Goal: Task Accomplishment & Management: Use online tool/utility

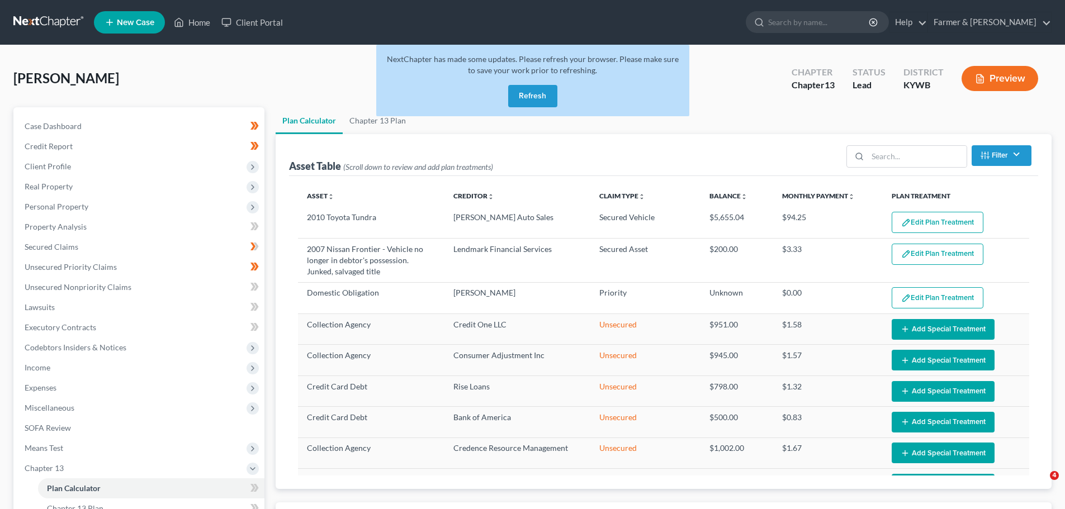
select select "59"
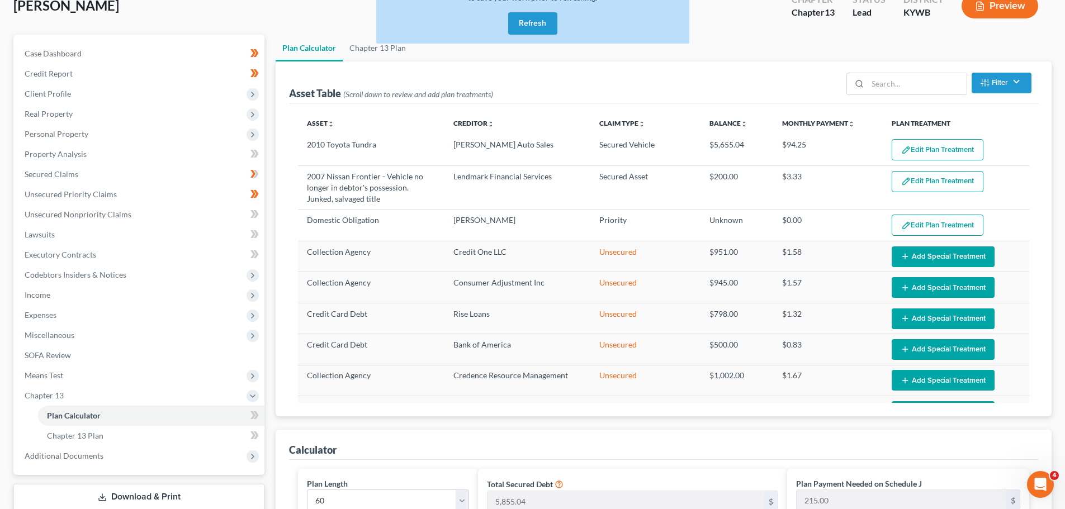
click at [513, 19] on button "Refresh" at bounding box center [532, 23] width 49 height 22
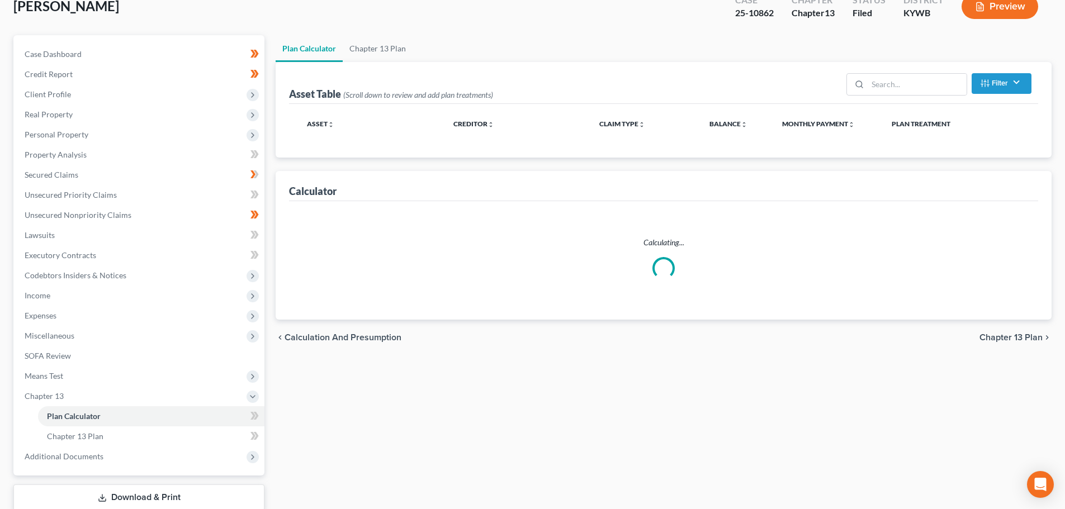
scroll to position [73, 0]
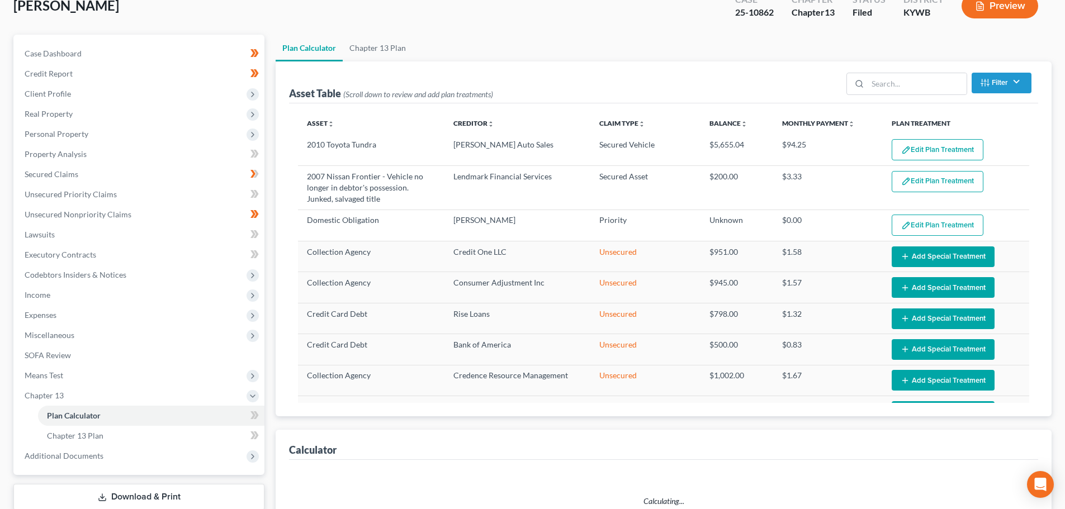
select select "59"
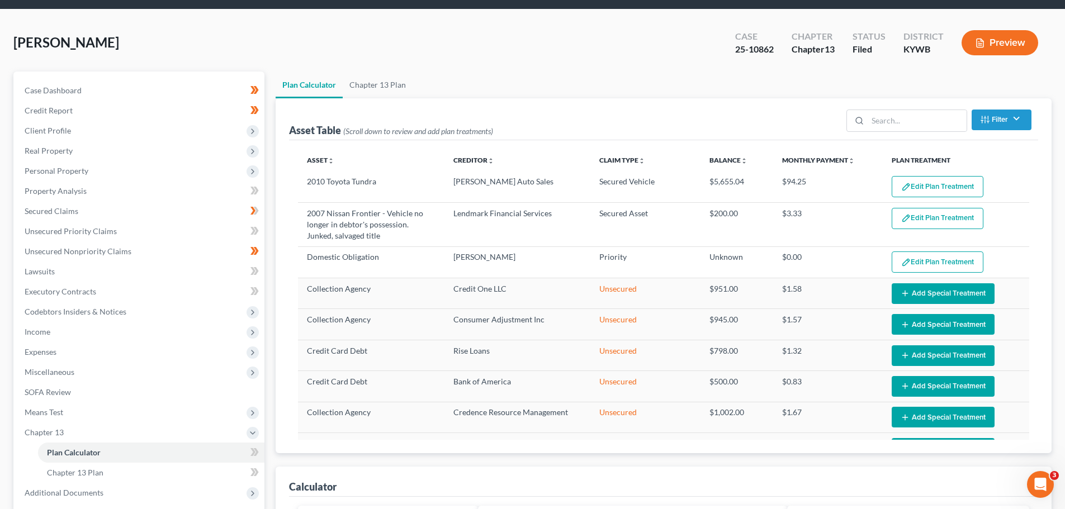
scroll to position [0, 0]
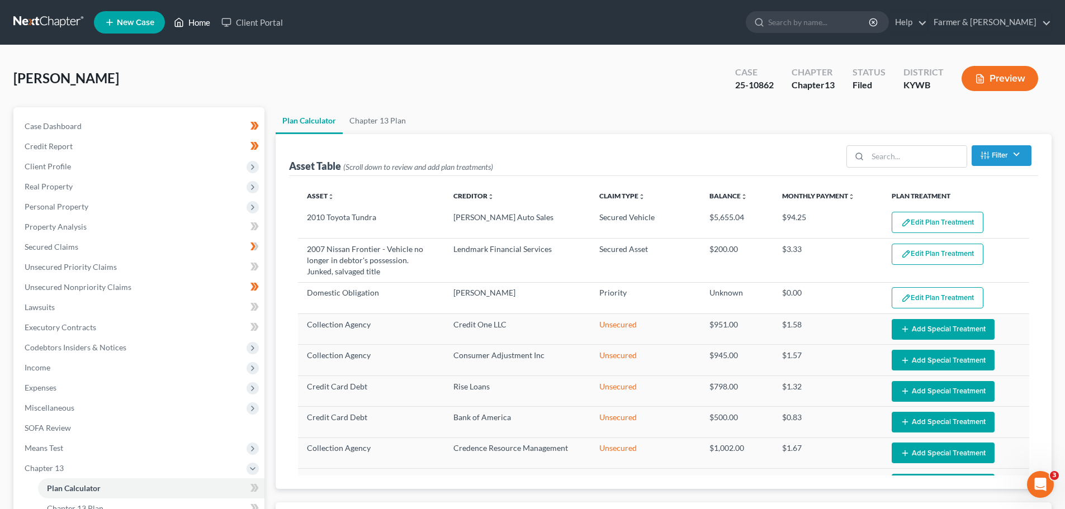
click at [202, 23] on link "Home" at bounding box center [192, 22] width 48 height 20
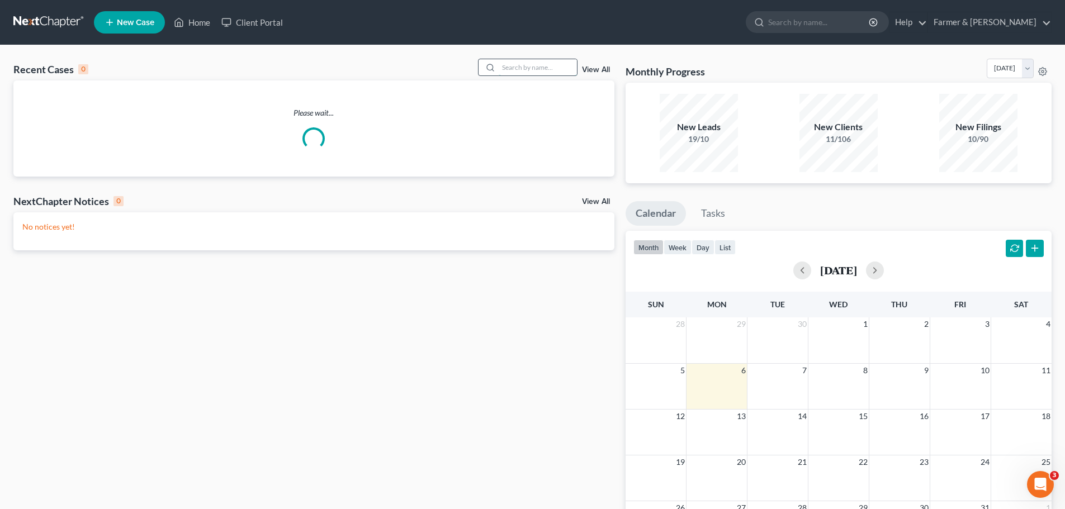
click at [536, 63] on input "search" at bounding box center [538, 67] width 78 height 16
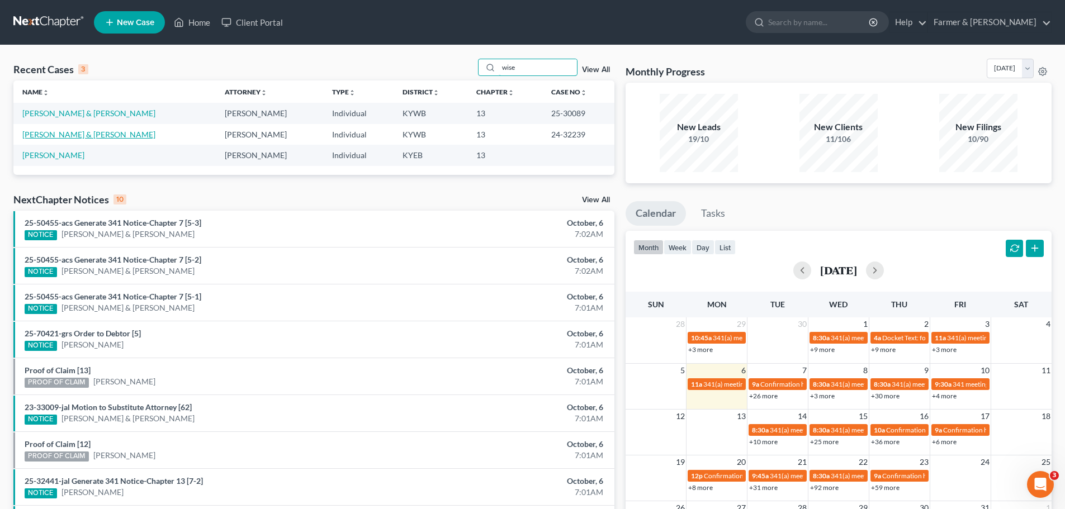
type input "wise"
click at [67, 130] on link "Wise, Lawrence & Erica" at bounding box center [88, 135] width 133 height 10
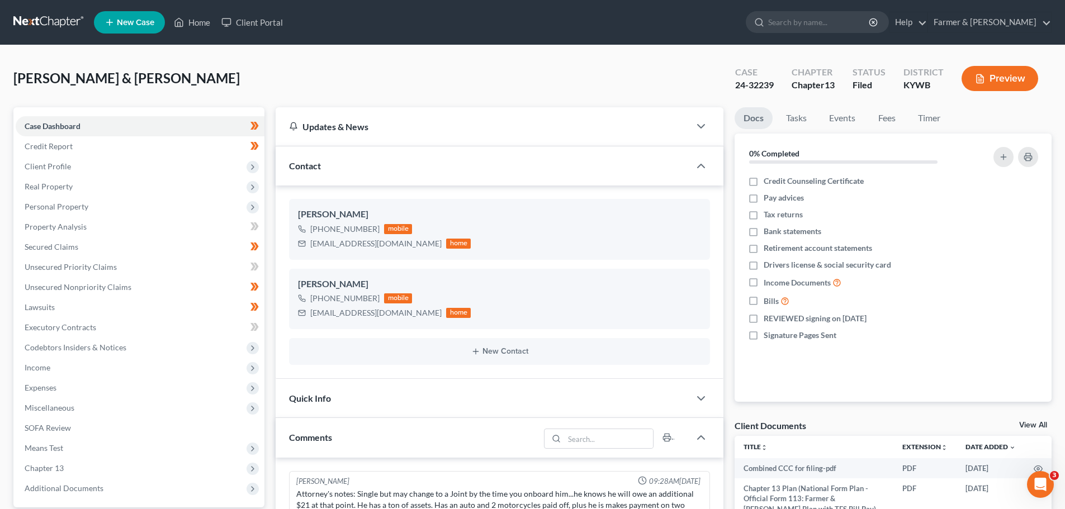
scroll to position [168, 0]
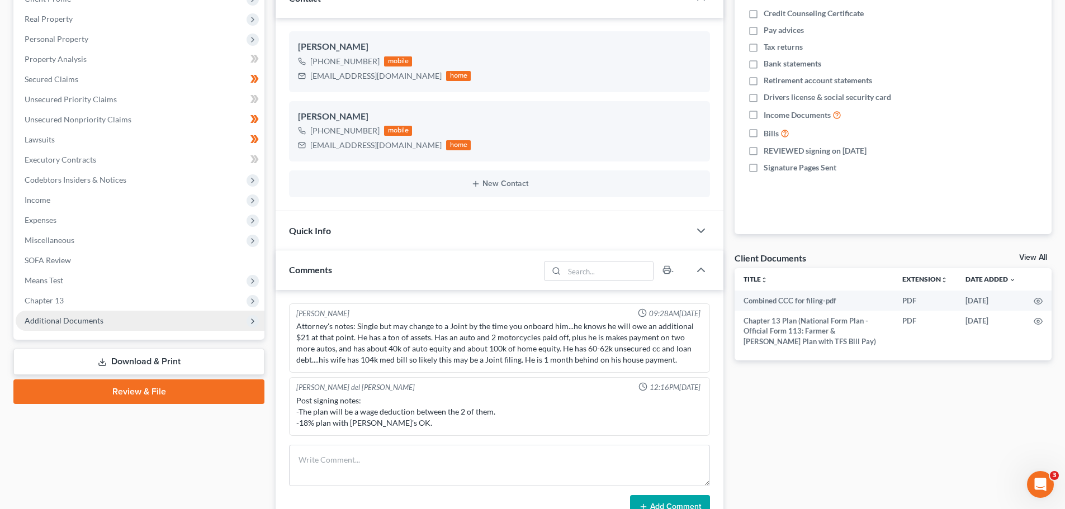
click at [60, 321] on span "Additional Documents" at bounding box center [64, 321] width 79 height 10
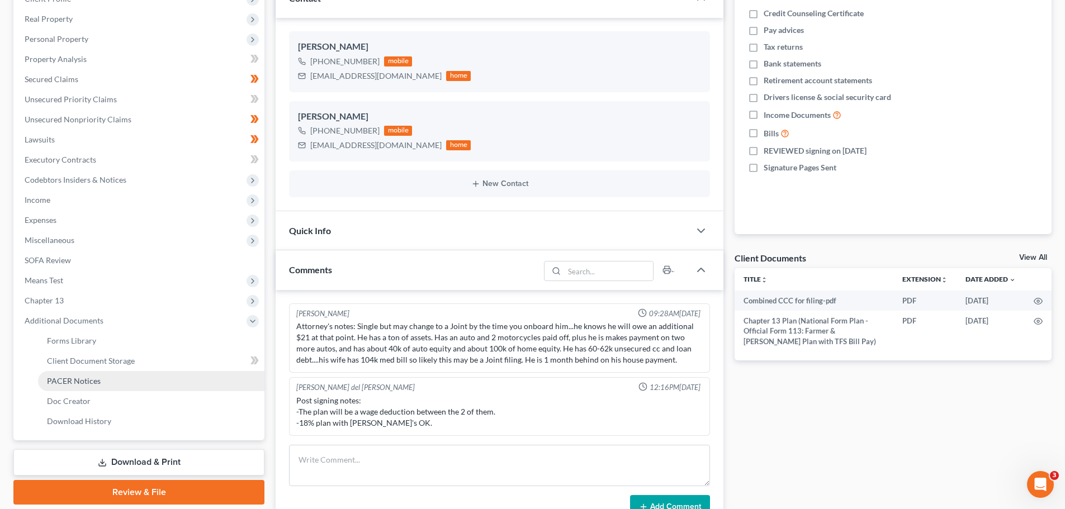
click at [64, 381] on span "PACER Notices" at bounding box center [74, 381] width 54 height 10
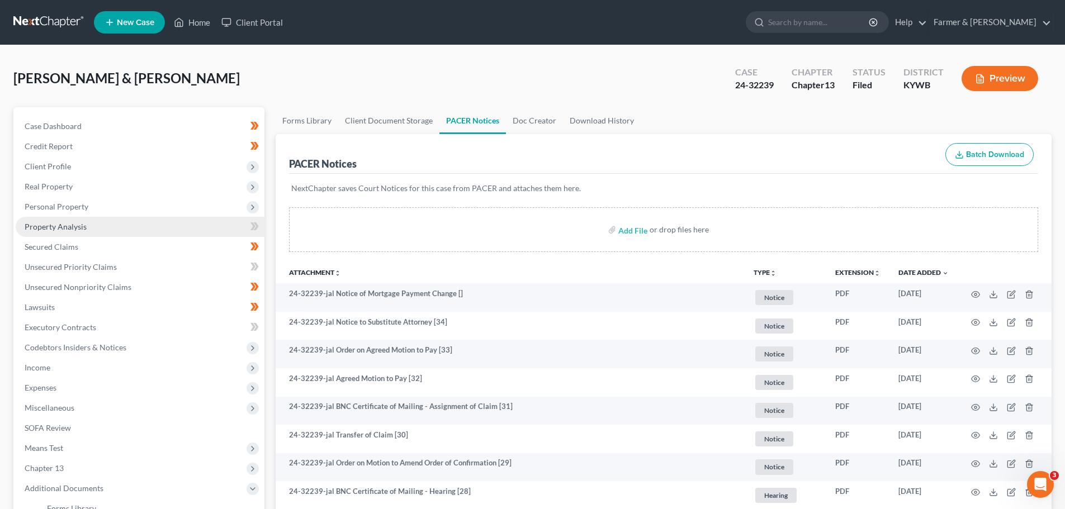
click at [65, 220] on link "Property Analysis" at bounding box center [140, 227] width 249 height 20
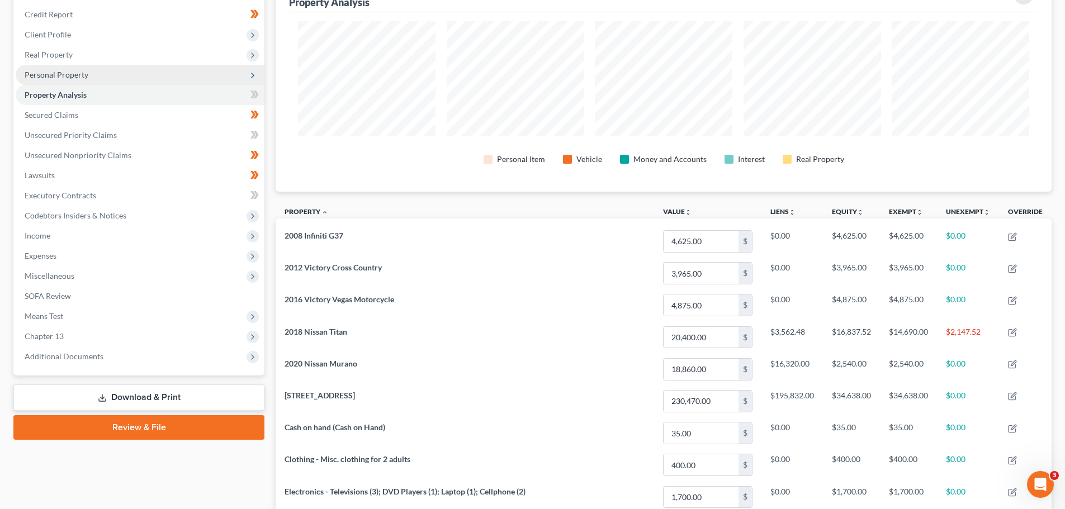
scroll to position [112, 0]
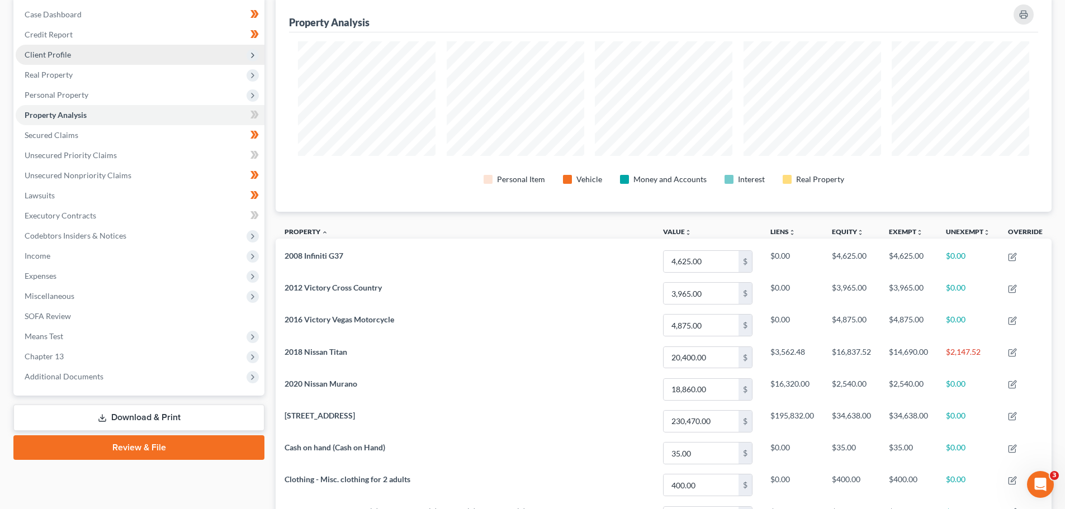
click at [46, 55] on span "Client Profile" at bounding box center [48, 55] width 46 height 10
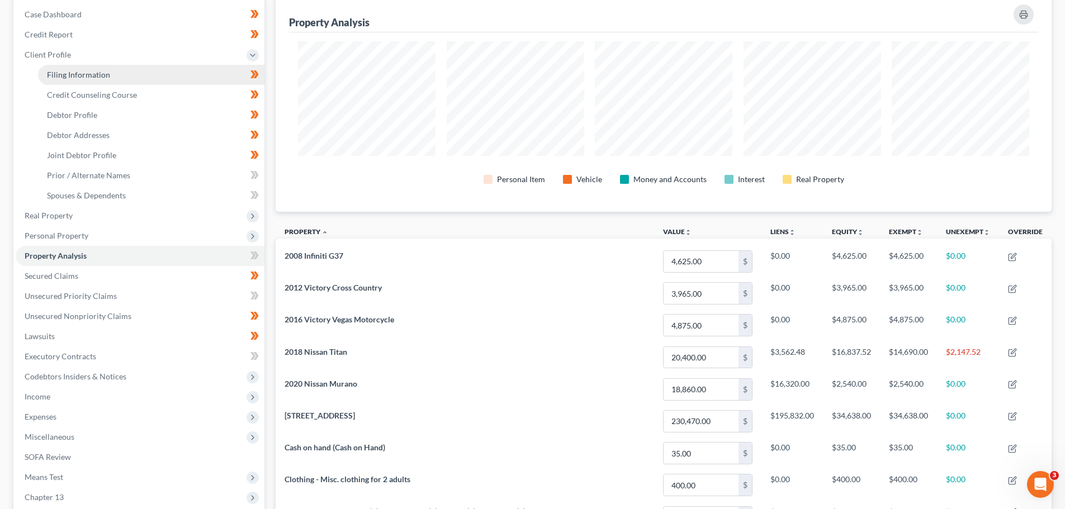
click at [97, 69] on link "Filing Information" at bounding box center [151, 75] width 226 height 20
select select "1"
select select "3"
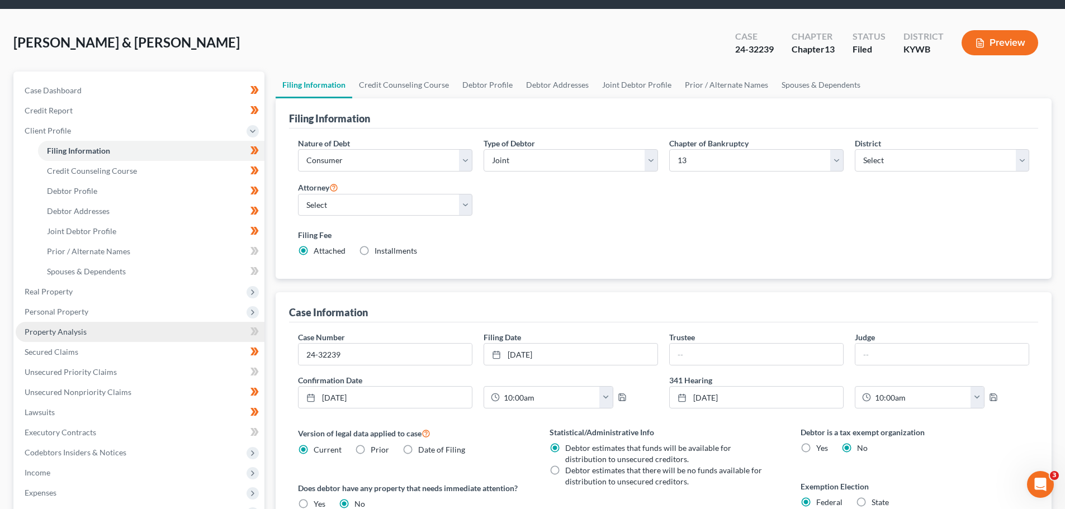
scroll to position [56, 0]
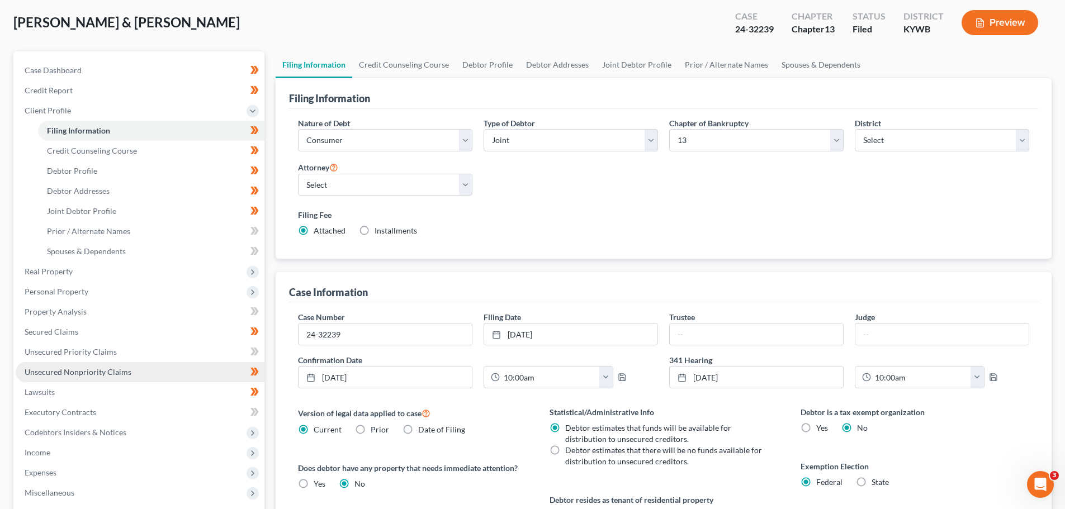
click at [100, 376] on span "Unsecured Nonpriority Claims" at bounding box center [78, 372] width 107 height 10
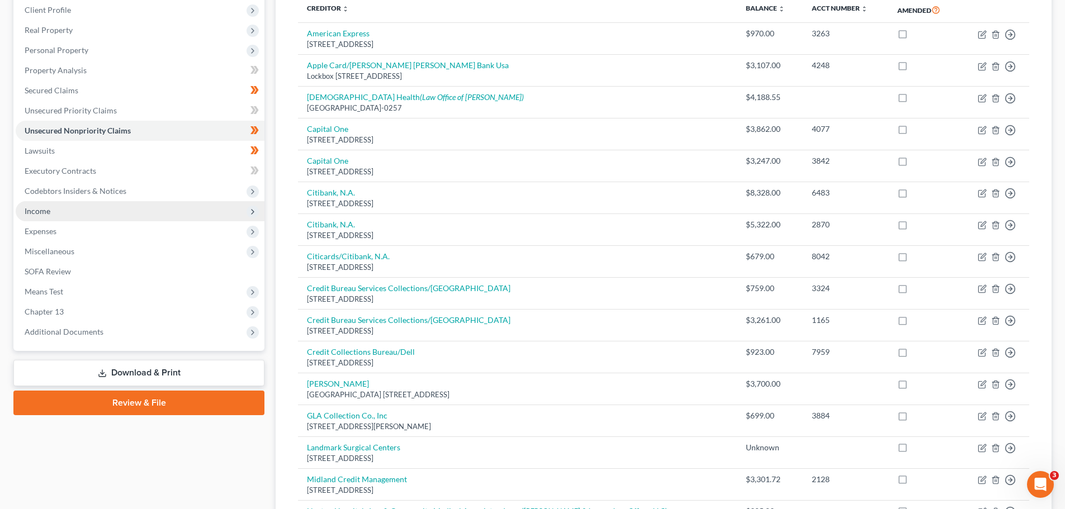
scroll to position [133, 0]
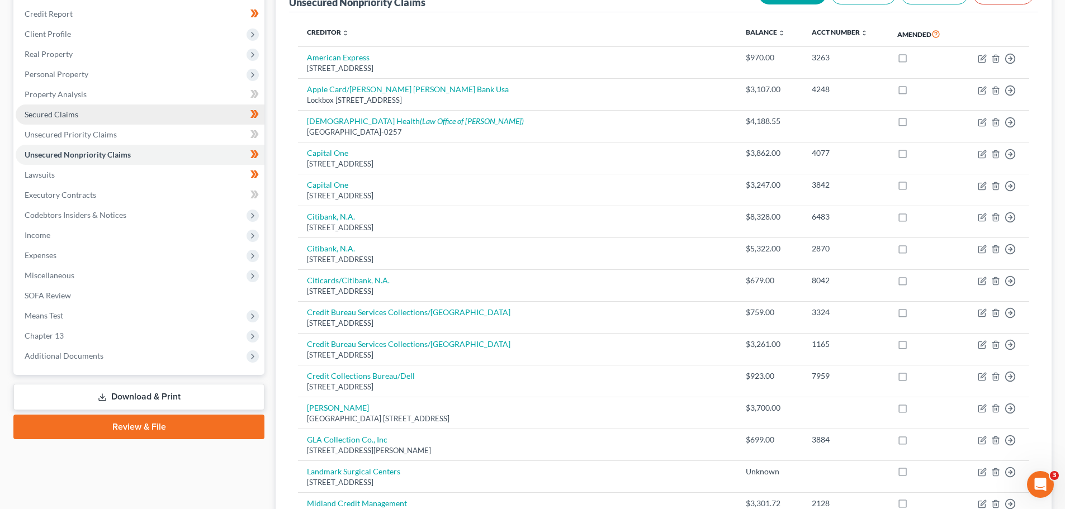
click at [74, 112] on span "Secured Claims" at bounding box center [52, 115] width 54 height 10
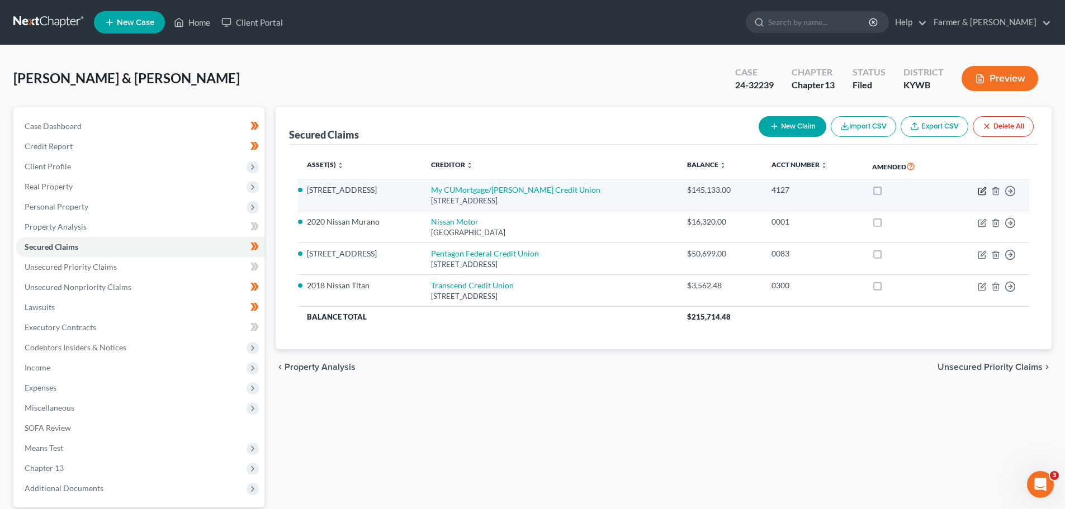
click at [982, 188] on icon "button" at bounding box center [981, 191] width 7 height 7
select select "36"
select select "3"
select select "4"
select select "2"
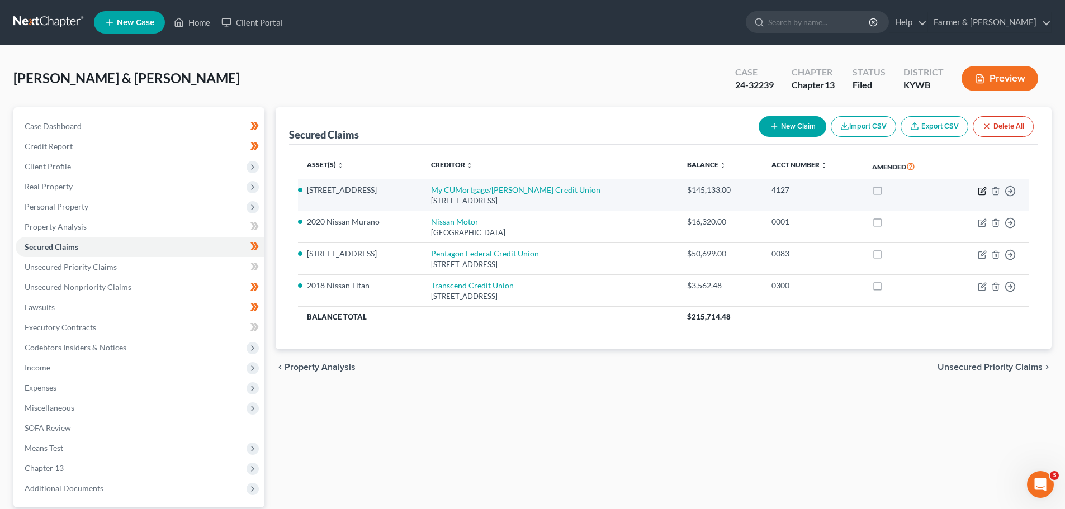
select select "0"
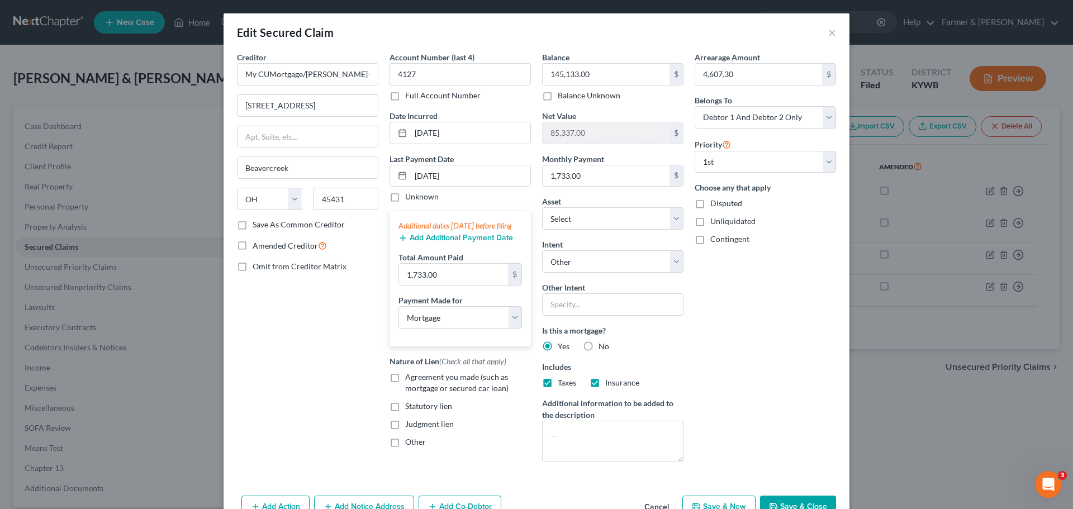
click at [833, 31] on div "Edit Secured Claim ×" at bounding box center [537, 32] width 626 height 38
click at [829, 39] on button "×" at bounding box center [833, 32] width 8 height 13
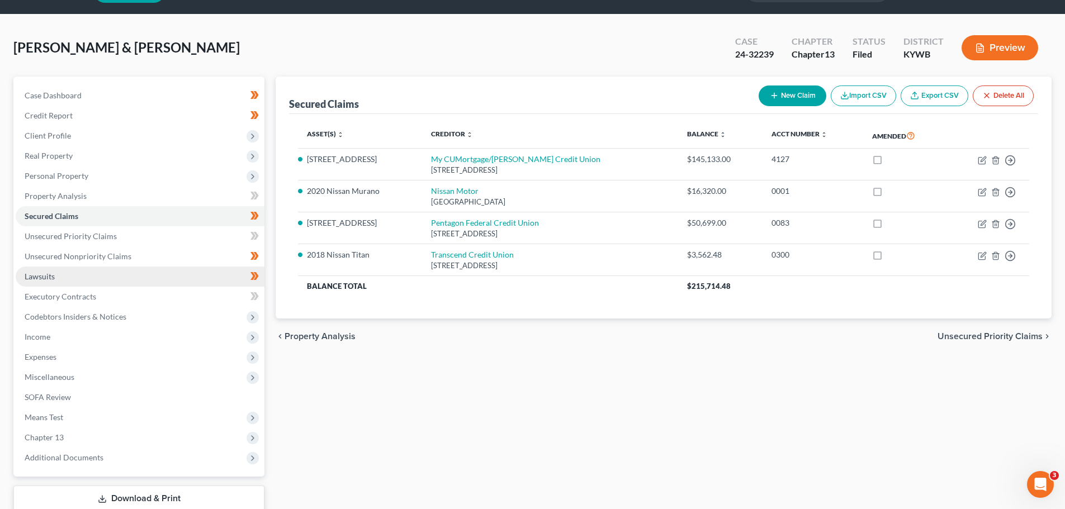
scroll to position [56, 0]
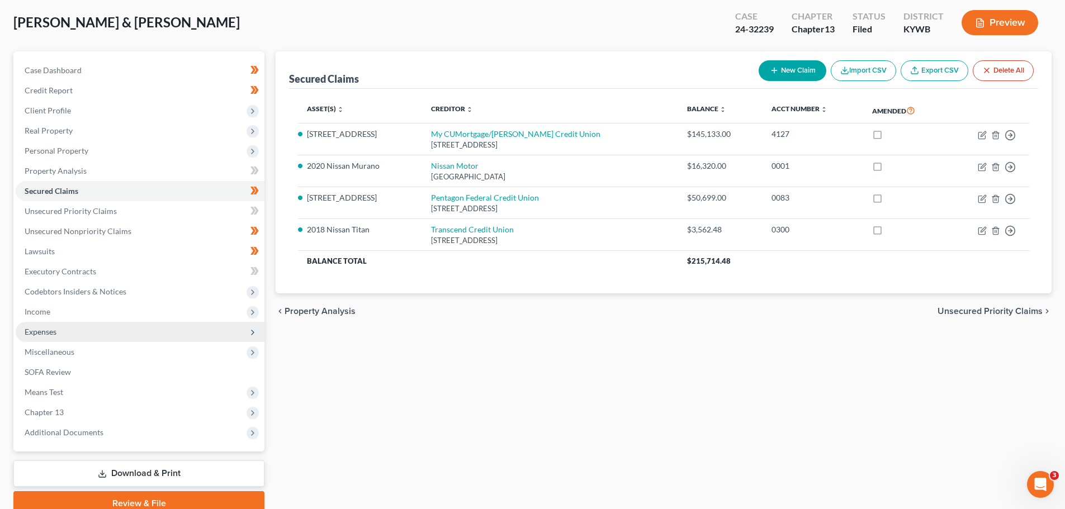
click at [62, 333] on span "Expenses" at bounding box center [140, 332] width 249 height 20
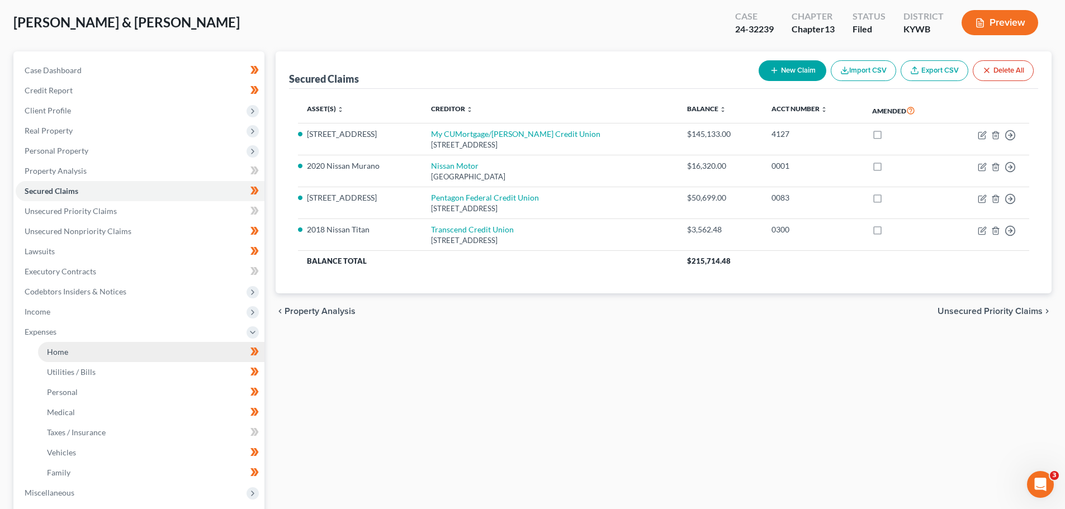
click at [87, 352] on link "Home" at bounding box center [151, 352] width 226 height 20
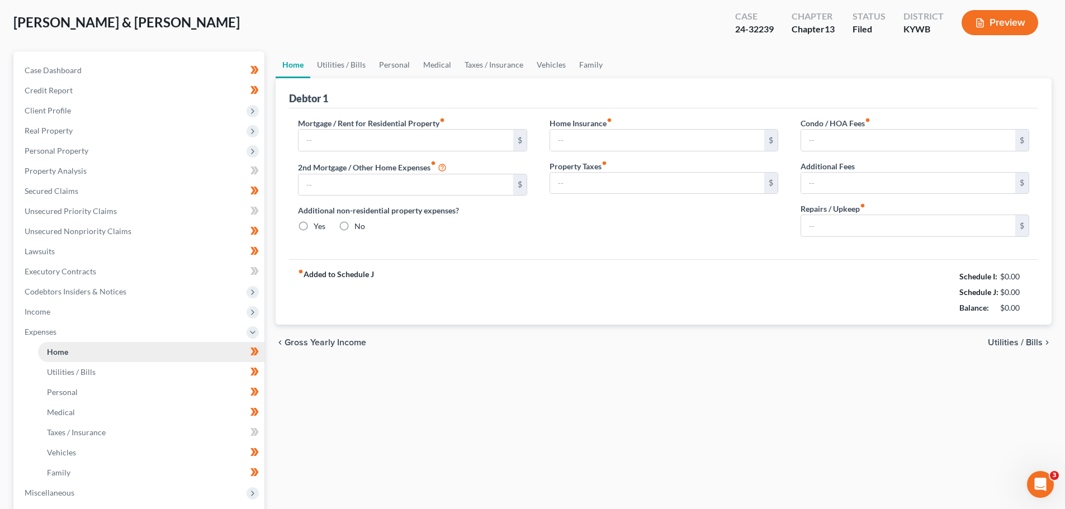
type input "2,114.00"
type input "0.00"
radio input "true"
type input "0.00"
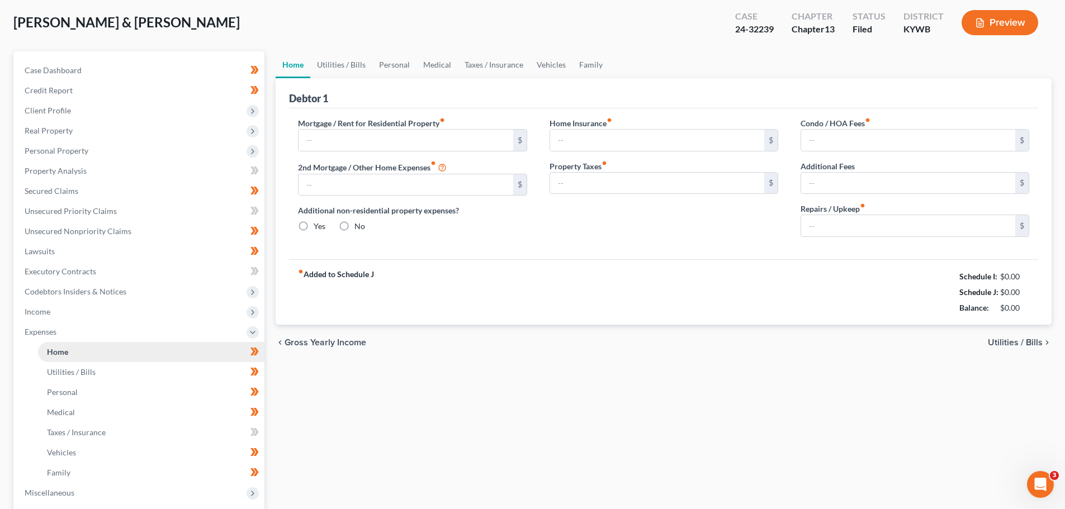
type input "0.00"
type input "100.00"
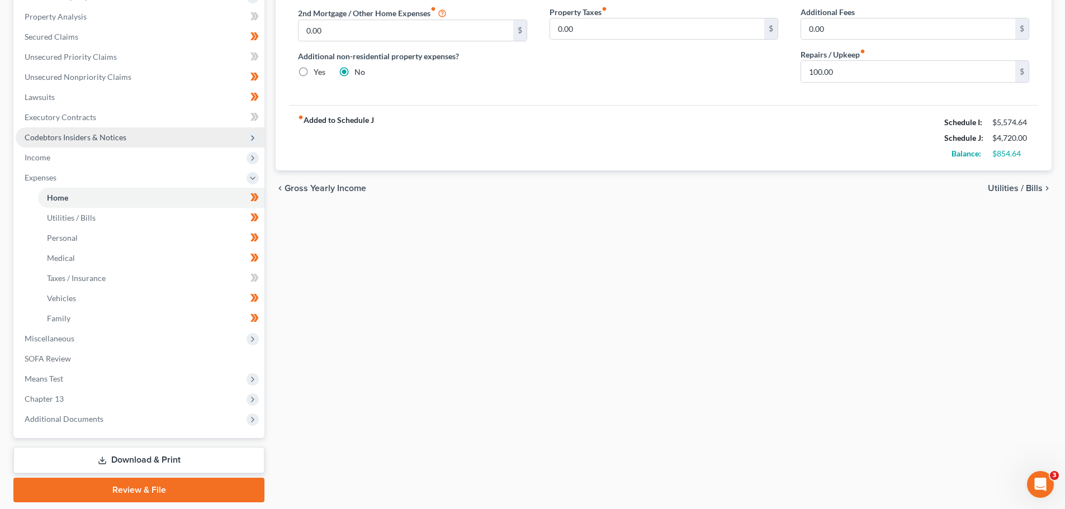
scroll to position [224, 0]
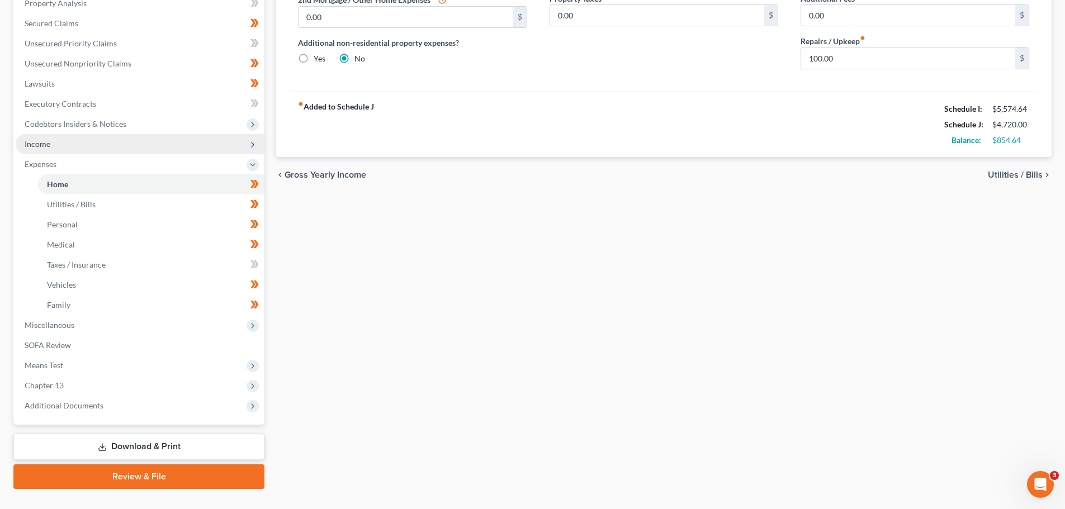
click at [60, 147] on span "Income" at bounding box center [140, 144] width 249 height 20
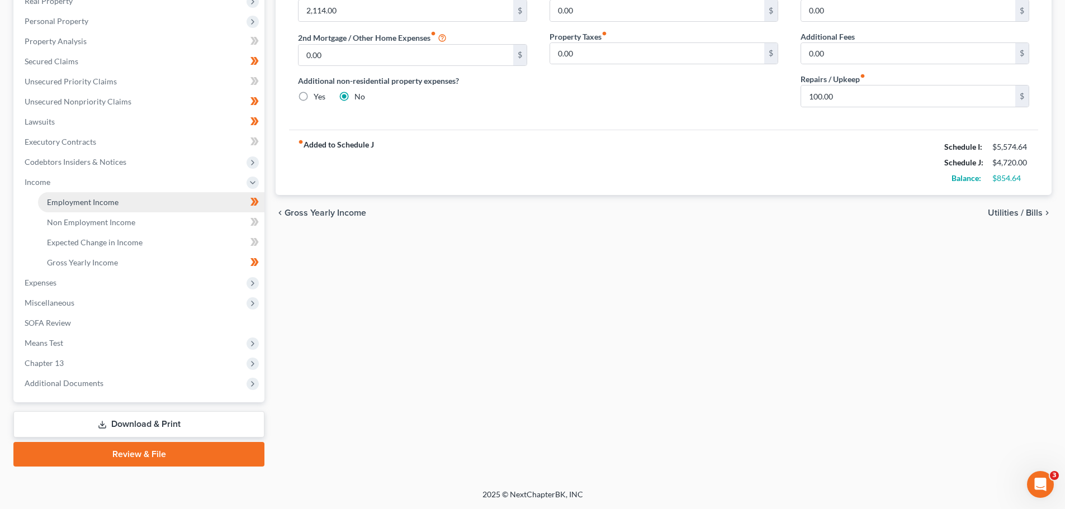
click at [88, 205] on span "Employment Income" at bounding box center [83, 202] width 72 height 10
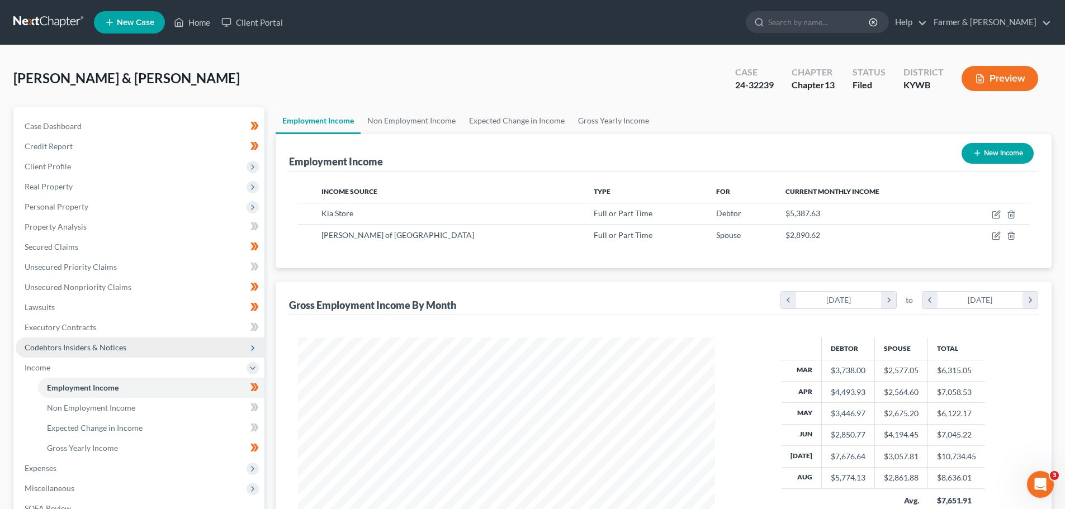
scroll to position [209, 439]
click at [273, 257] on div "Employment Income Non Employment Income Expected Change in Income Gross Yearly …" at bounding box center [663, 379] width 787 height 545
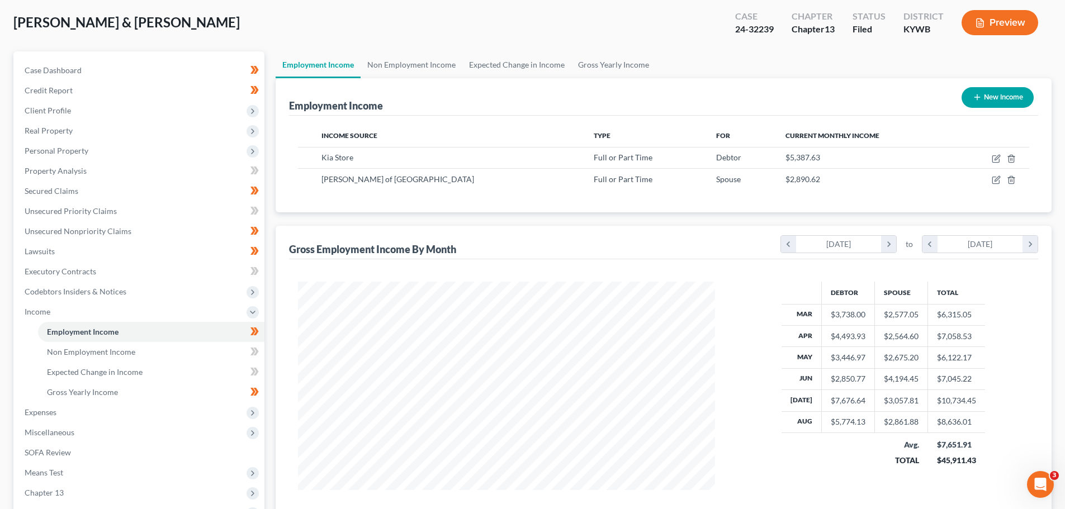
scroll to position [112, 0]
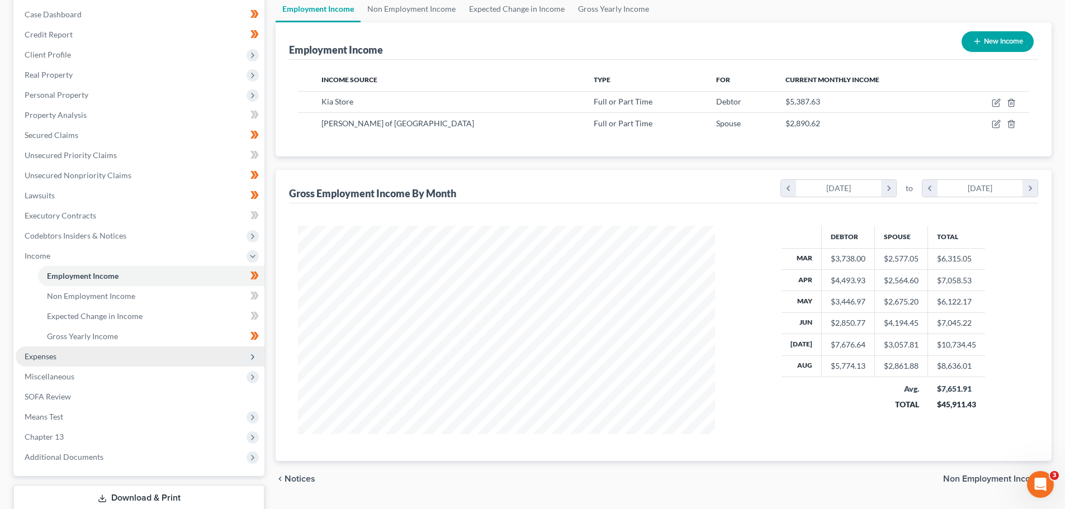
click at [184, 355] on span "Expenses" at bounding box center [140, 357] width 249 height 20
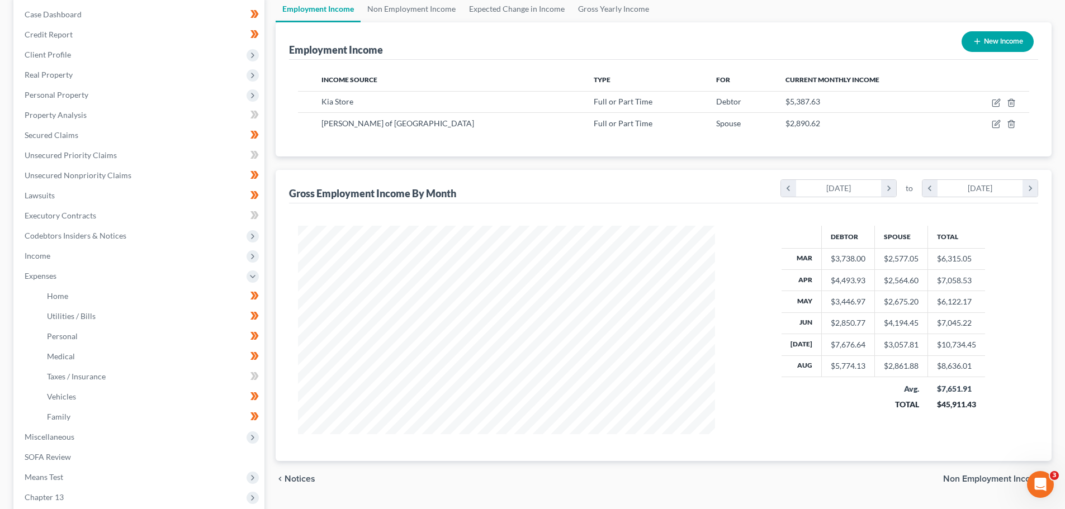
click at [269, 304] on div "Case Dashboard Payments Invoices Payments Payments Credit Report Client Profile" at bounding box center [139, 299] width 262 height 606
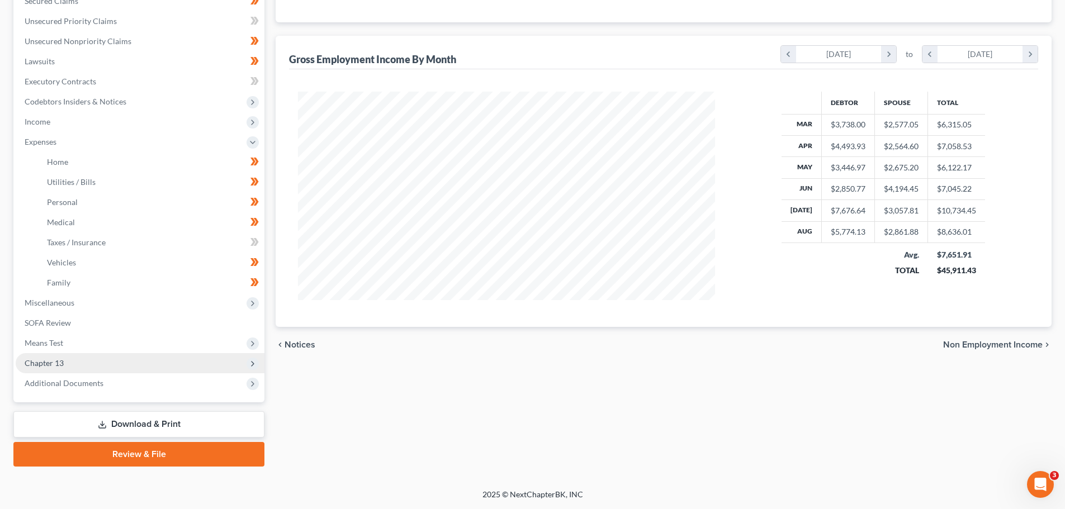
click at [60, 355] on span "Chapter 13" at bounding box center [140, 363] width 249 height 20
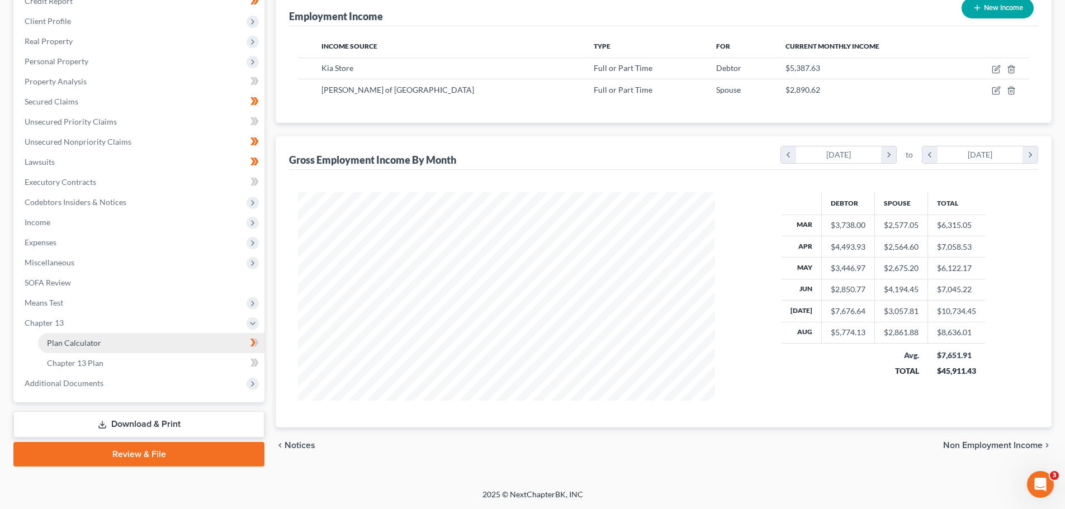
click at [88, 337] on link "Plan Calculator" at bounding box center [151, 343] width 226 height 20
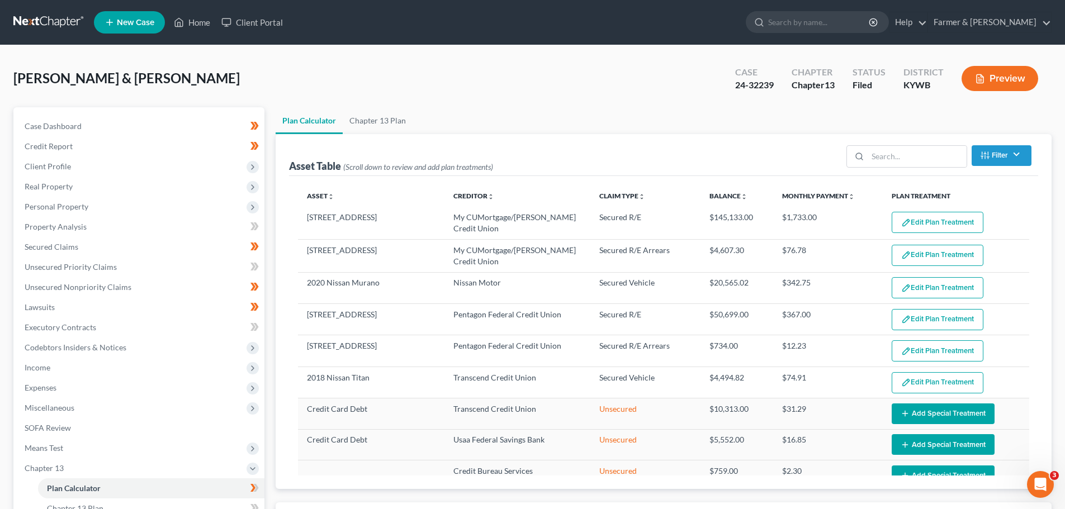
click at [271, 272] on div "Plan Calculator Chapter 13 Plan Asset Table (Scroll down to review and add plan…" at bounding box center [663, 397] width 787 height 580
select select "59"
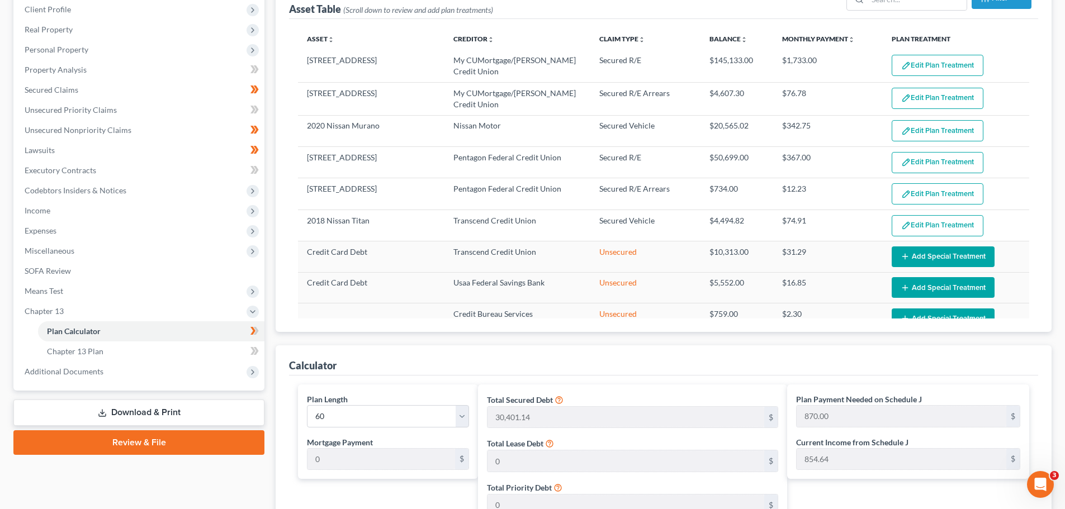
scroll to position [131, 0]
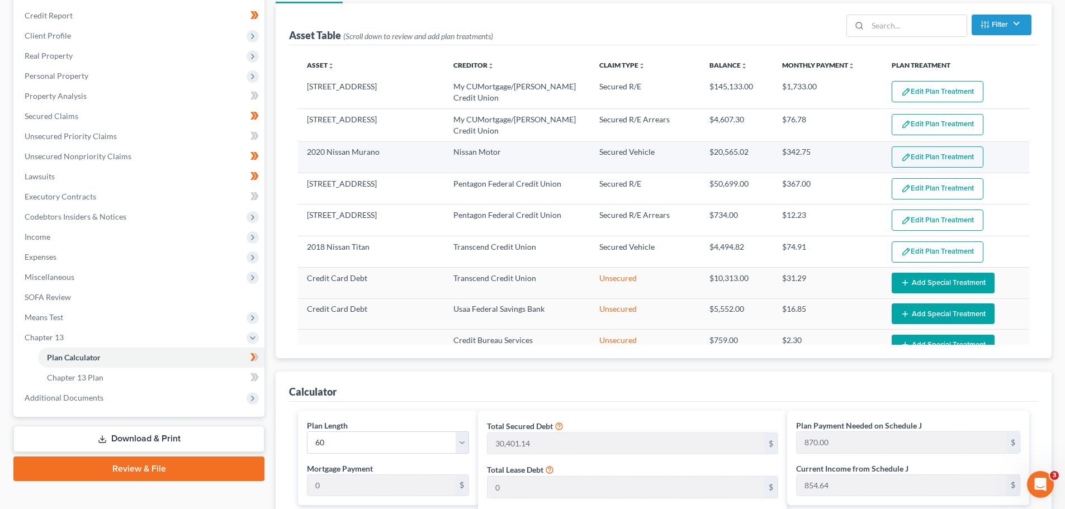
click at [946, 157] on button "Edit Plan Treatment" at bounding box center [938, 156] width 92 height 21
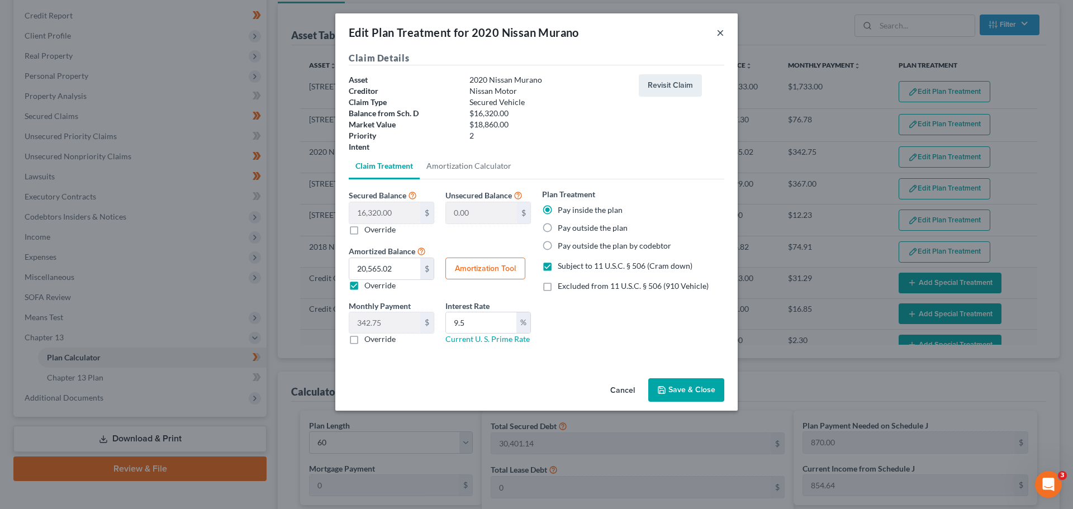
click at [721, 32] on button "×" at bounding box center [721, 32] width 8 height 13
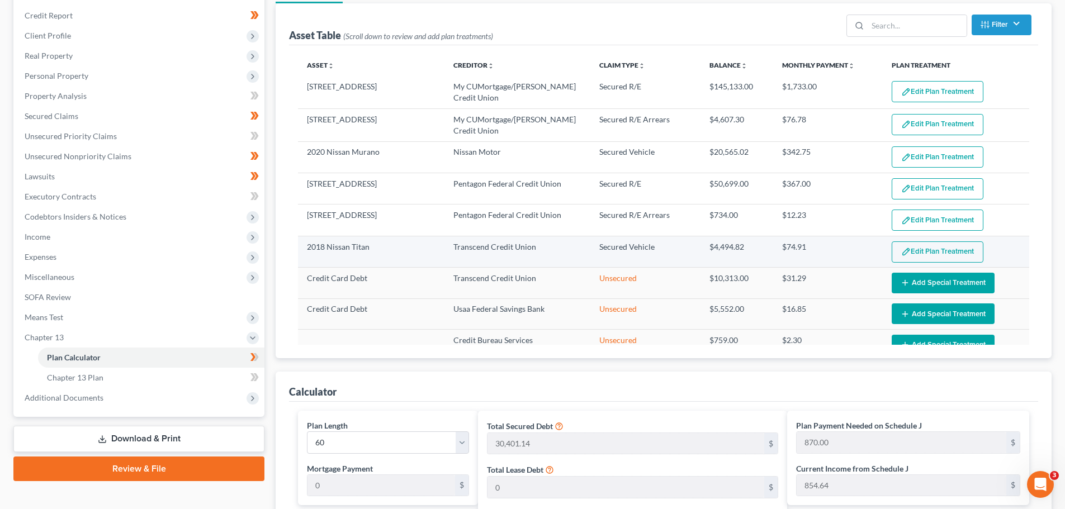
click at [948, 244] on button "Edit Plan Treatment" at bounding box center [938, 252] width 92 height 21
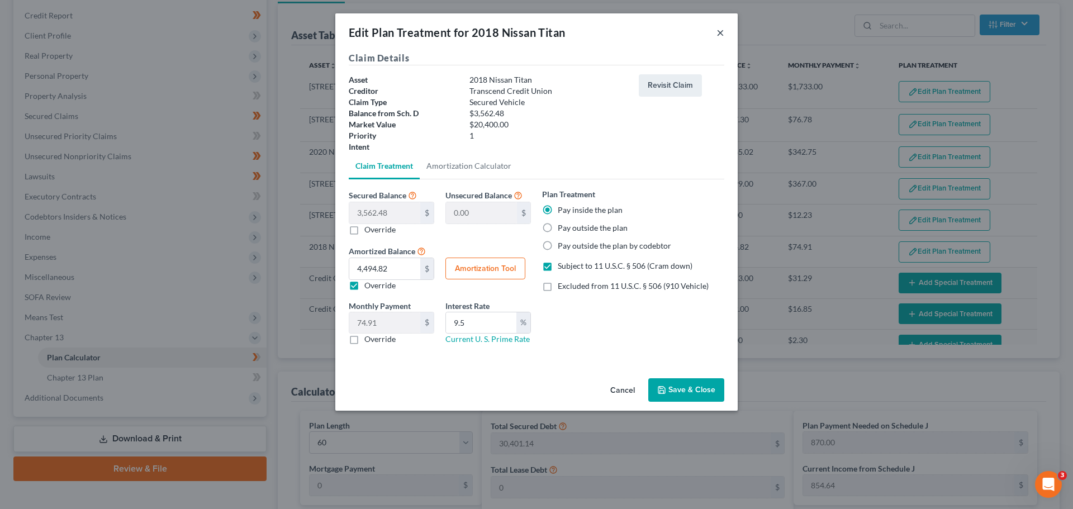
click at [720, 32] on button "×" at bounding box center [721, 32] width 8 height 13
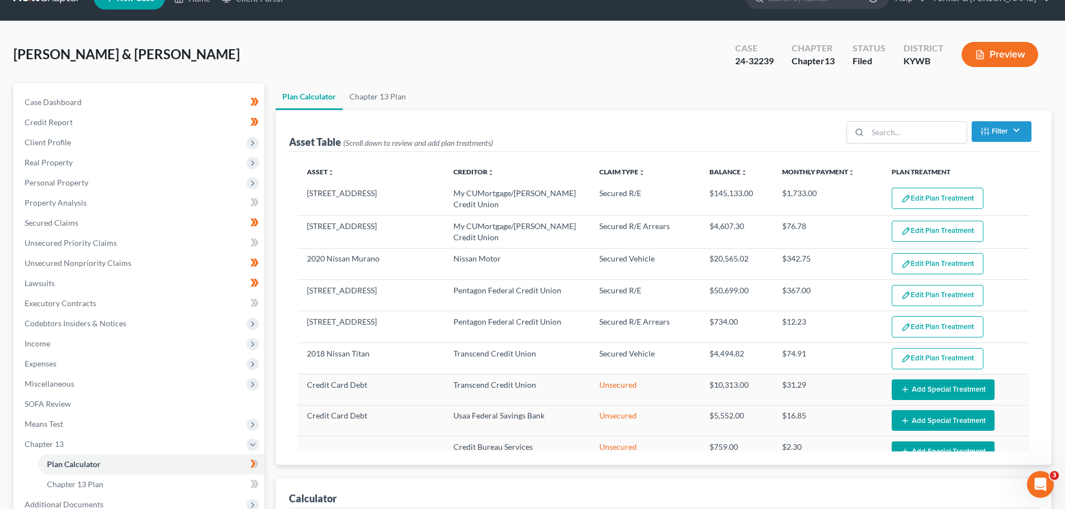
scroll to position [0, 0]
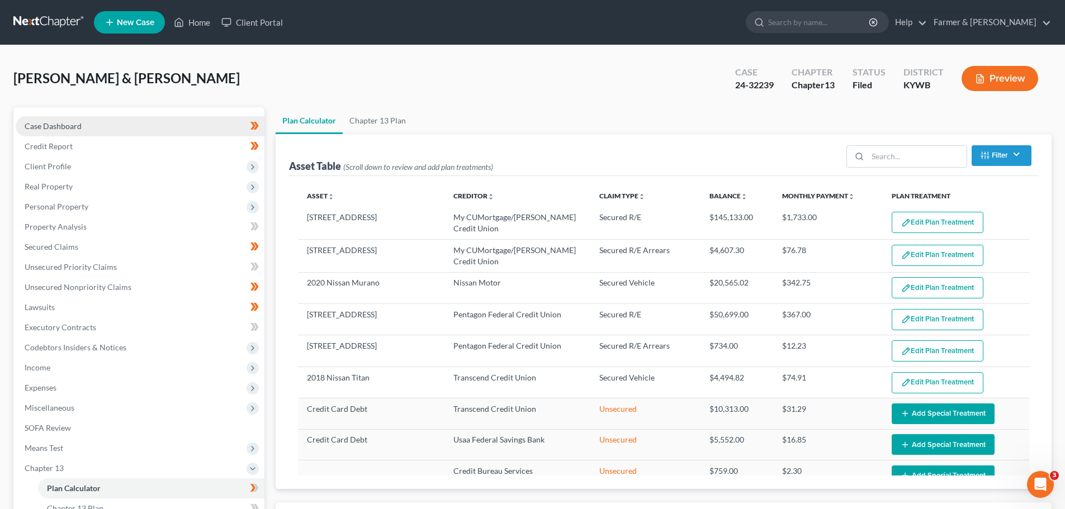
click at [61, 125] on span "Case Dashboard" at bounding box center [53, 126] width 57 height 10
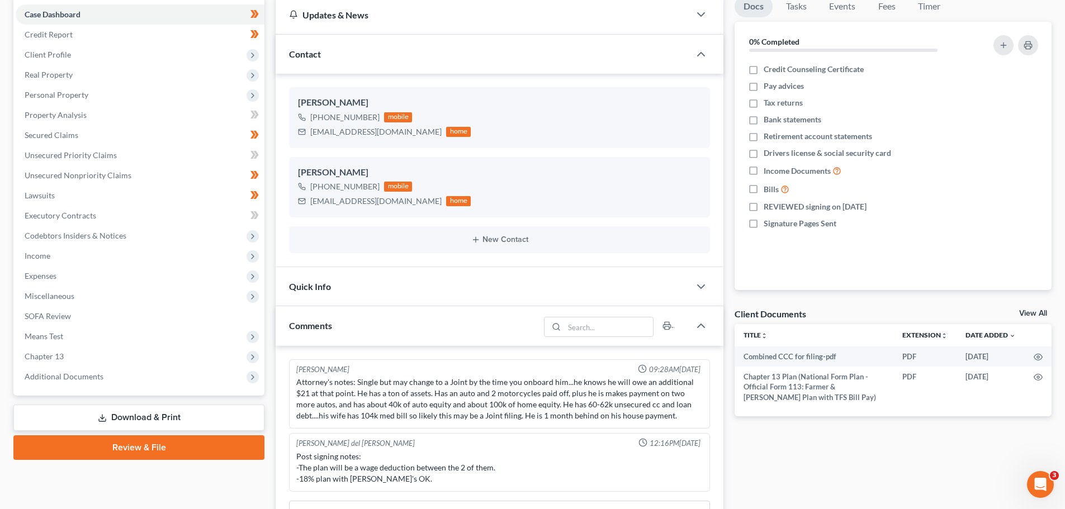
scroll to position [168, 0]
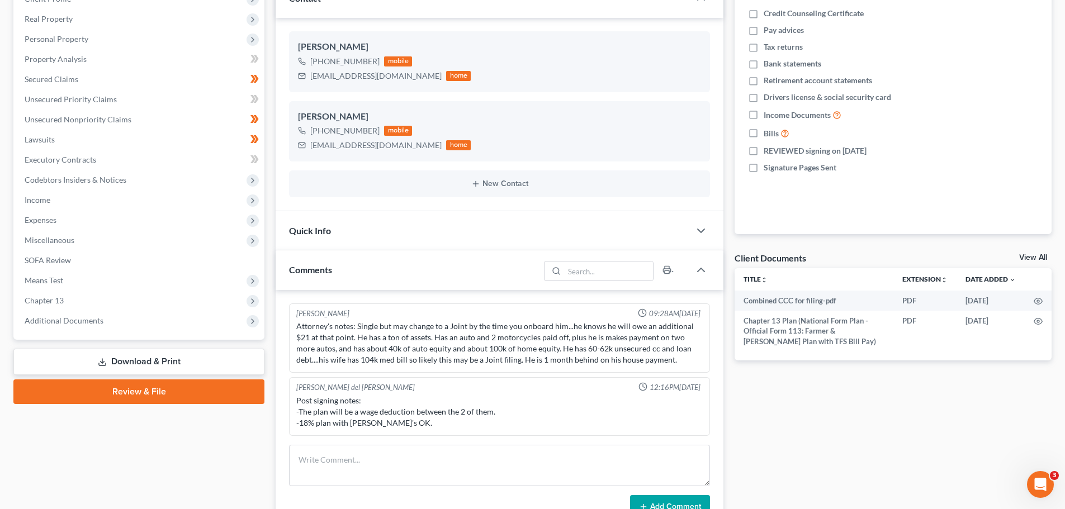
click at [273, 299] on div "Updates & News × Western Kentucky: Faster Filing Times! Updates have been made …" at bounding box center [499, 295] width 459 height 711
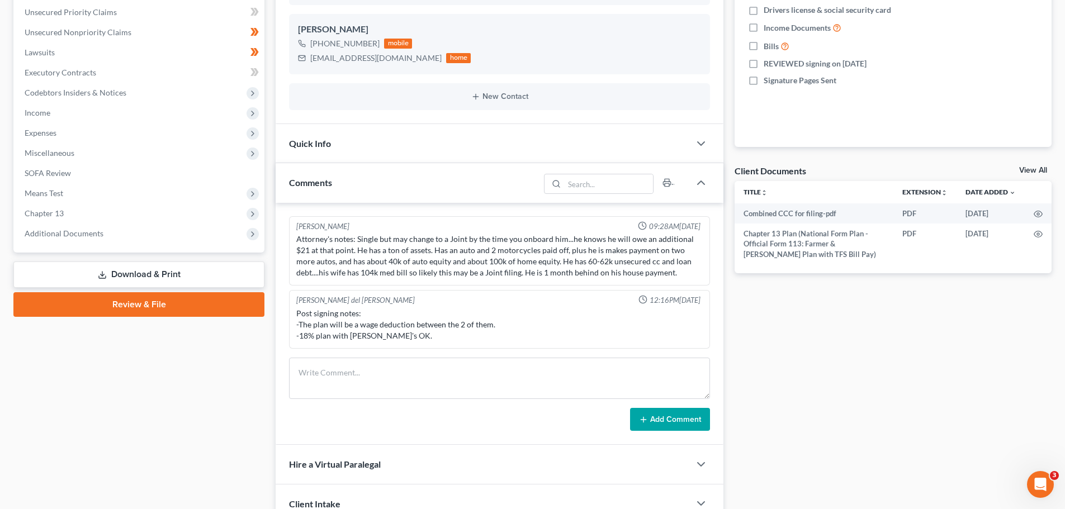
scroll to position [280, 0]
